Goal: Download file/media

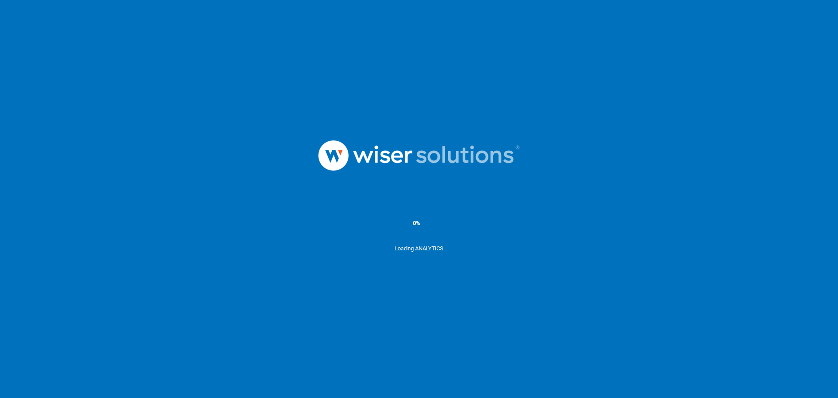
click at [740, 46] on ms-splash-screen "0% Loading ANALYTICS" at bounding box center [419, 199] width 838 height 398
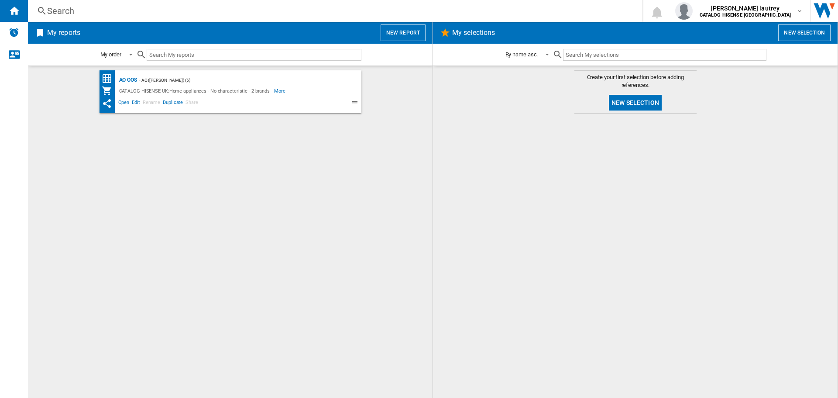
click at [133, 72] on div "AO OOS - AO (parichardson) (5) CATALOG HISENSE UK:Home appliances - No characte…" at bounding box center [231, 91] width 262 height 43
click at [129, 84] on div "AO OOS" at bounding box center [127, 80] width 20 height 11
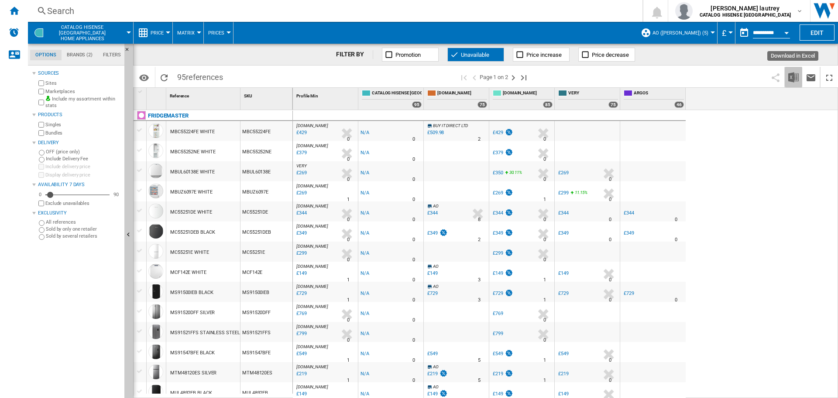
click at [792, 79] on img "Download in Excel" at bounding box center [794, 77] width 10 height 10
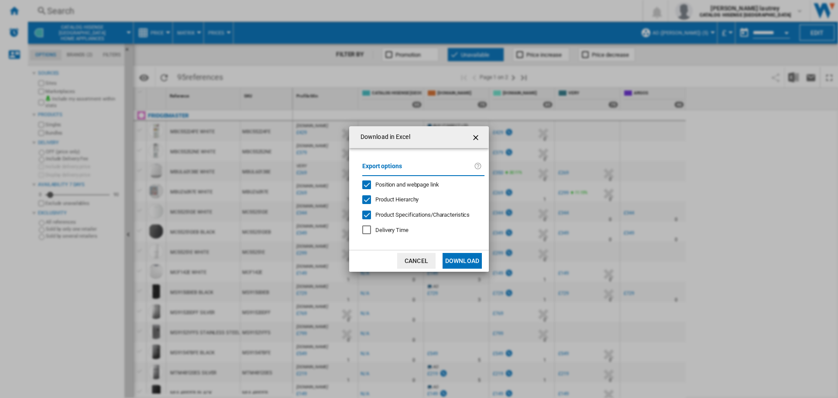
click at [419, 186] on span "Position and webpage link" at bounding box center [407, 184] width 64 height 7
click at [411, 196] on span "Product Hierarchy" at bounding box center [396, 199] width 43 height 7
click at [415, 213] on span "Product Specifications/Characteristics" at bounding box center [422, 214] width 94 height 7
click at [453, 252] on md-dialog-actions "Cancel Download" at bounding box center [419, 261] width 140 height 22
click at [459, 259] on button "Download" at bounding box center [462, 261] width 39 height 16
